Goal: Task Accomplishment & Management: Use online tool/utility

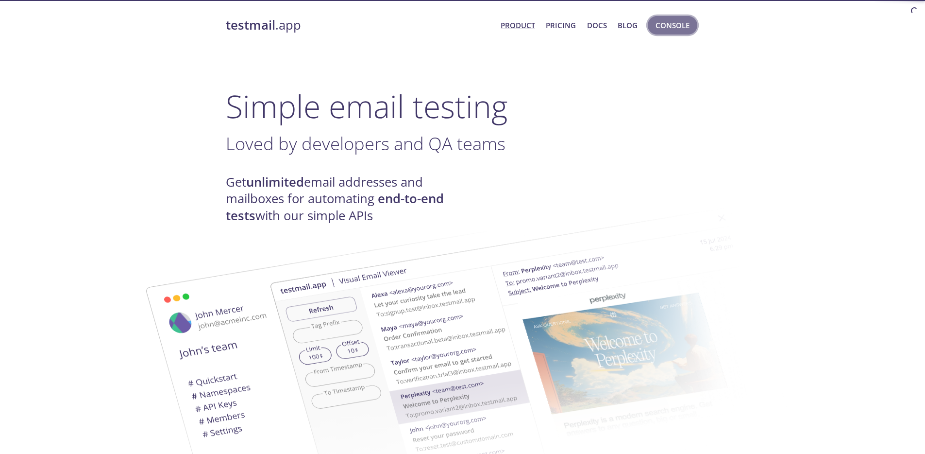
click at [687, 25] on span "Console" at bounding box center [673, 25] width 34 height 13
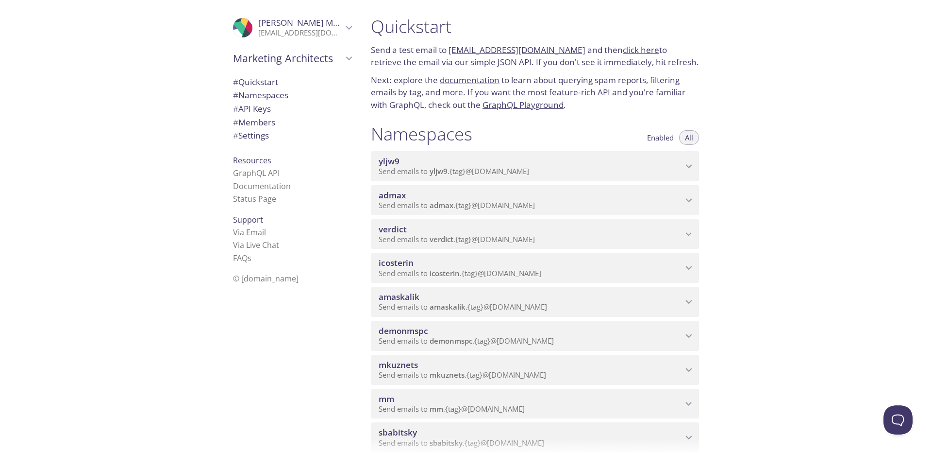
click at [422, 202] on span "Send emails to admax . {tag} @[DOMAIN_NAME]" at bounding box center [457, 205] width 156 height 10
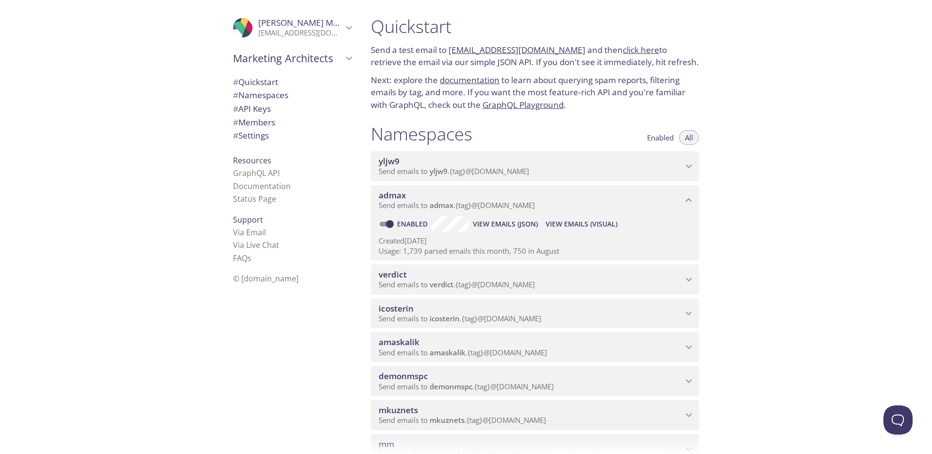
click at [585, 220] on span "View Emails (Visual)" at bounding box center [582, 224] width 72 height 12
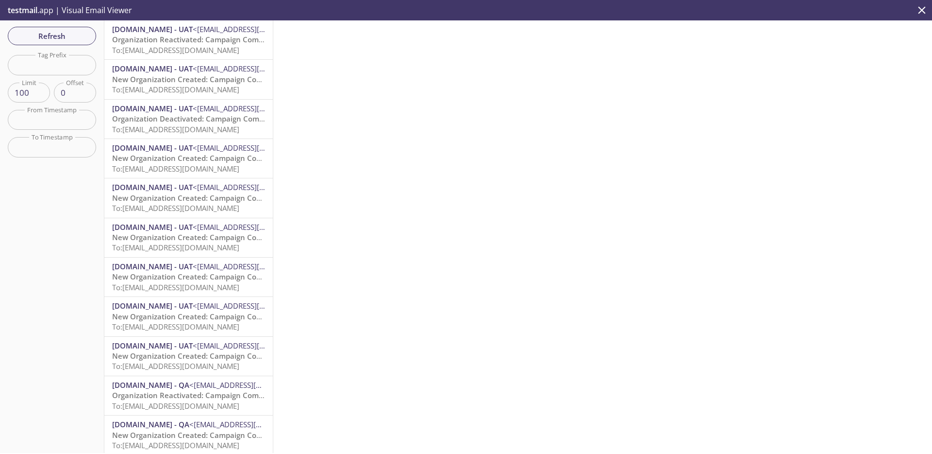
click at [52, 67] on input "text" at bounding box center [52, 65] width 88 height 20
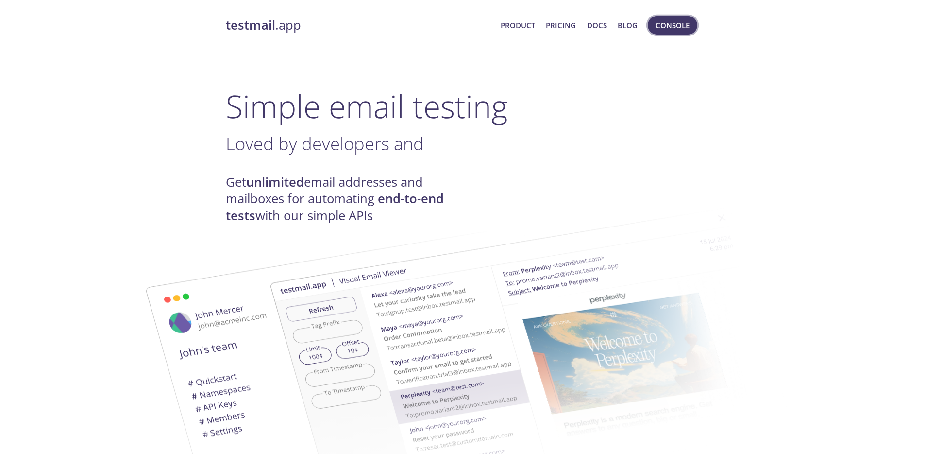
click at [675, 26] on span "Console" at bounding box center [673, 25] width 34 height 13
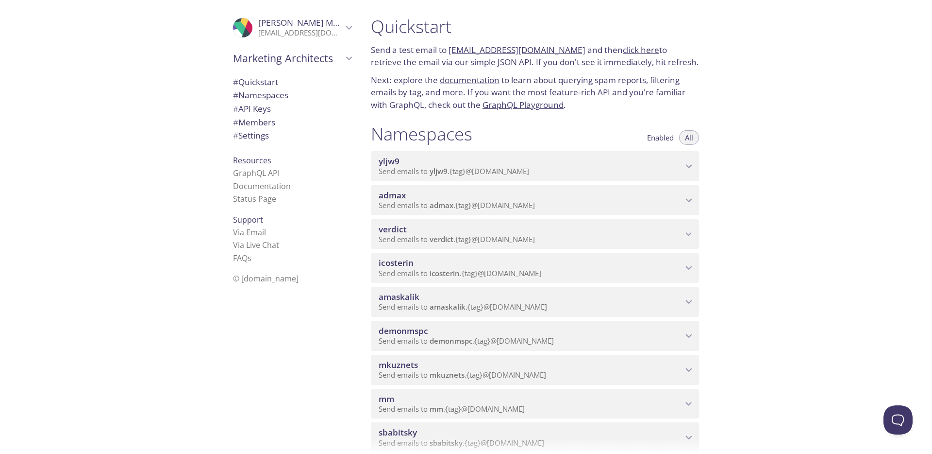
click at [445, 202] on span "admax" at bounding box center [442, 205] width 24 height 10
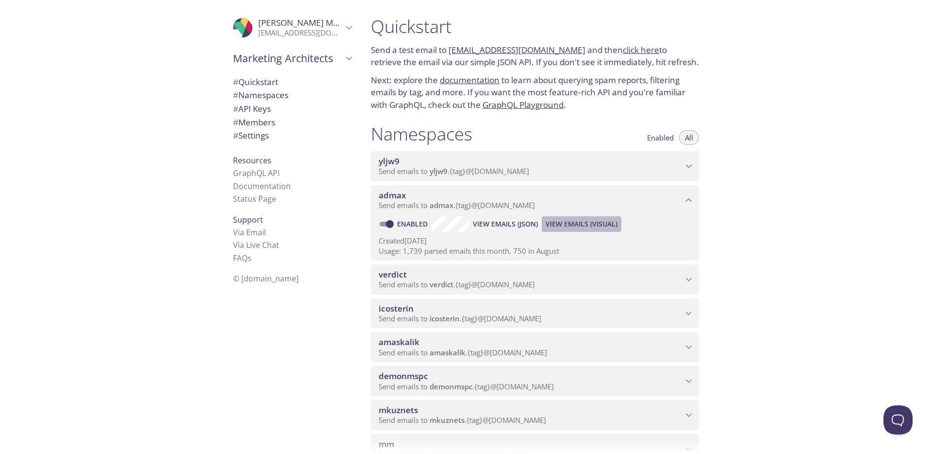
click at [590, 225] on span "View Emails (Visual)" at bounding box center [582, 224] width 72 height 12
